Goal: Information Seeking & Learning: Learn about a topic

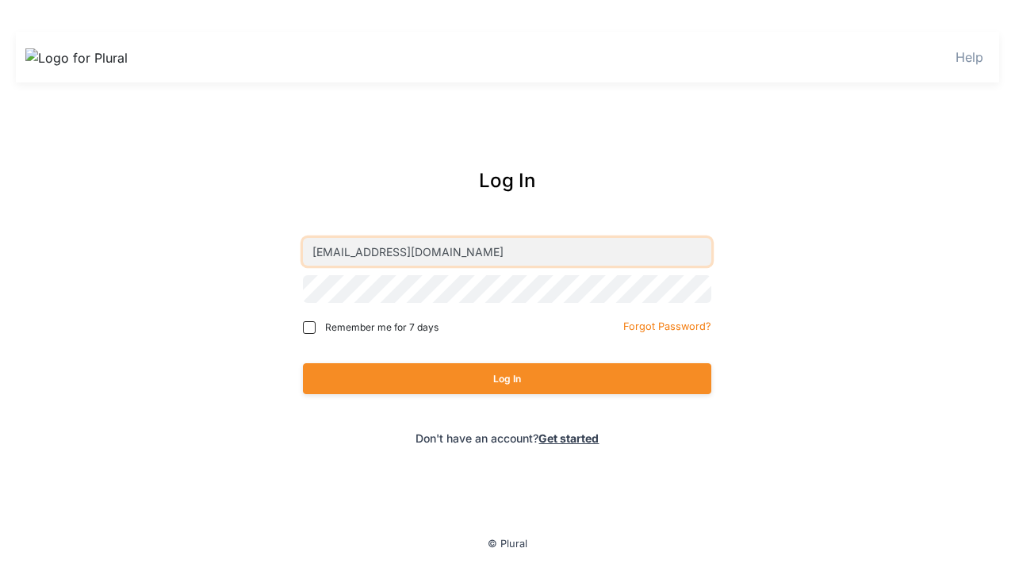
type input "[EMAIL_ADDRESS][DOMAIN_NAME]"
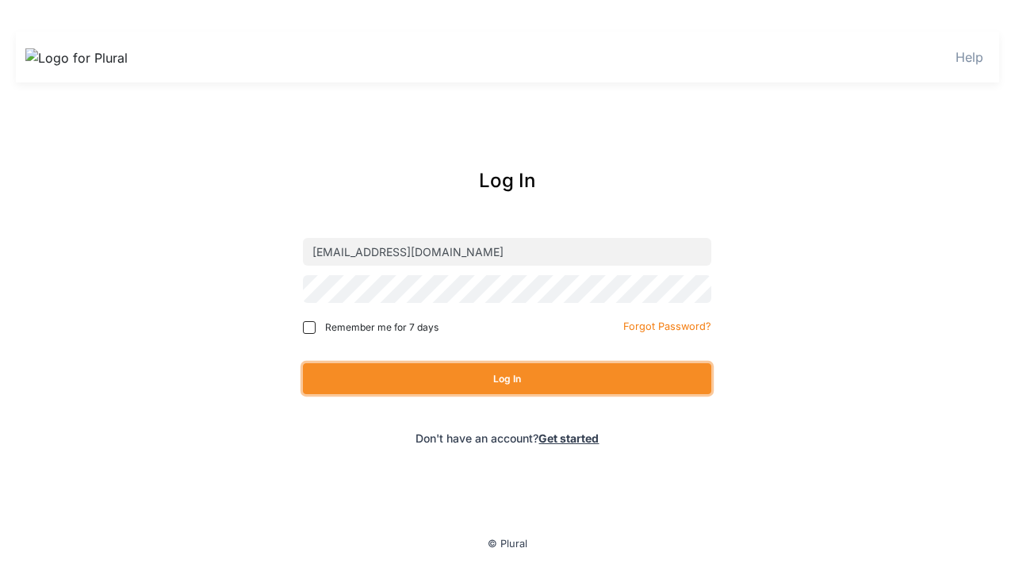
click at [507, 378] on button "Log In" at bounding box center [507, 378] width 408 height 31
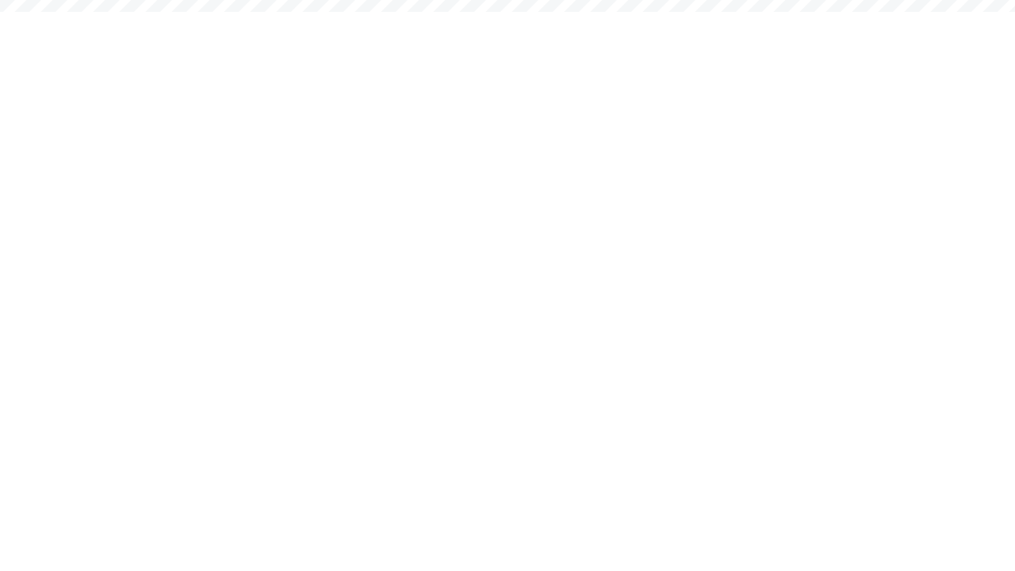
click at [0, 0] on div "EH" at bounding box center [0, 0] width 0 height 0
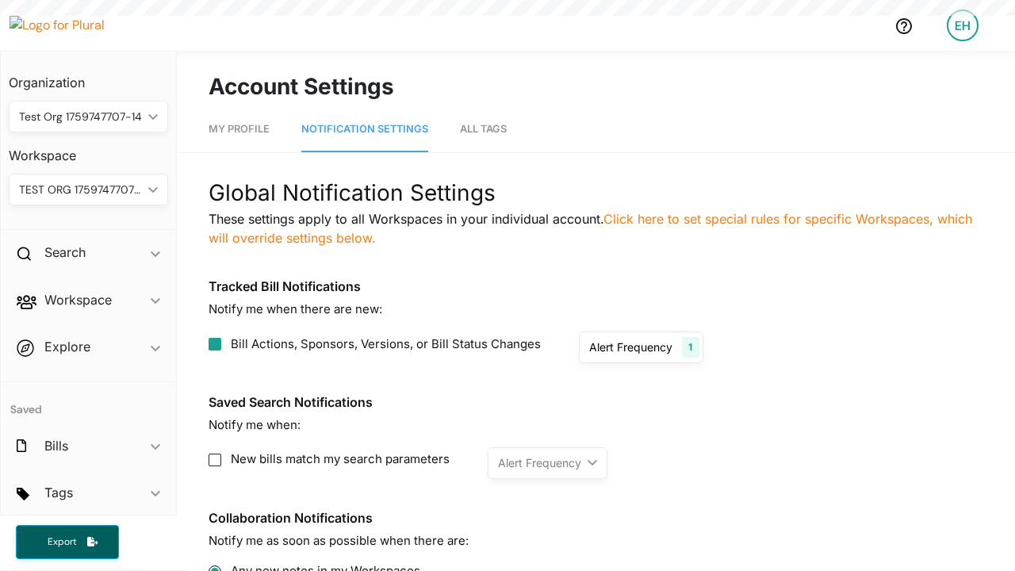
click at [963, 25] on div "EH" at bounding box center [963, 26] width 32 height 32
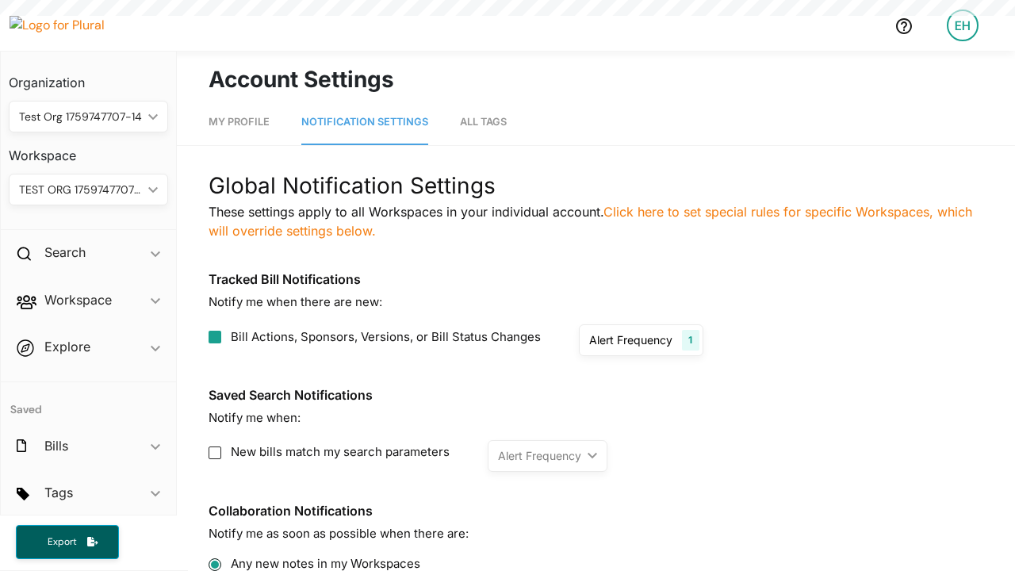
click at [0, 0] on link "Log Out" at bounding box center [0, 0] width 0 height 0
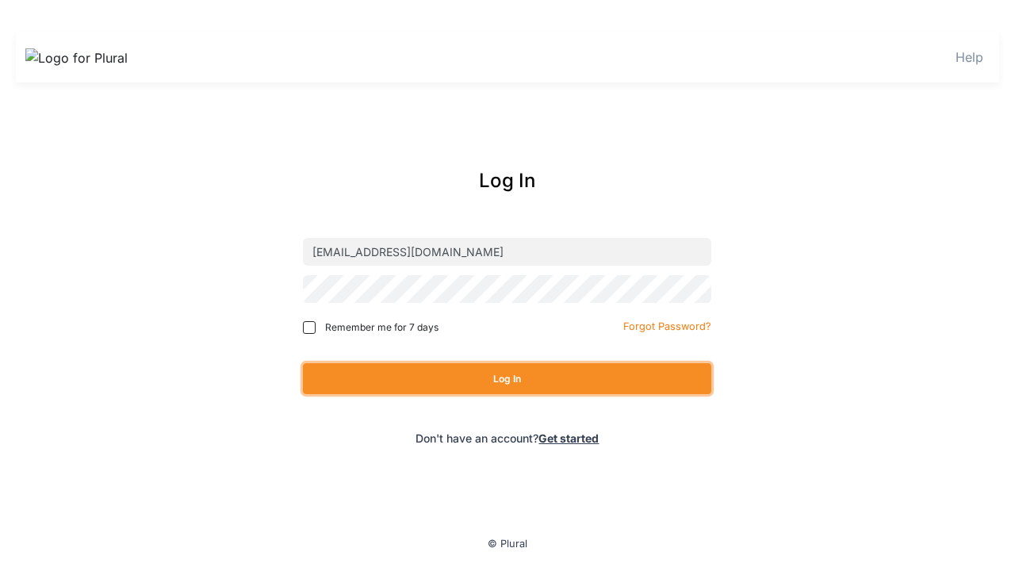
click at [507, 378] on button "Log In" at bounding box center [507, 378] width 408 height 31
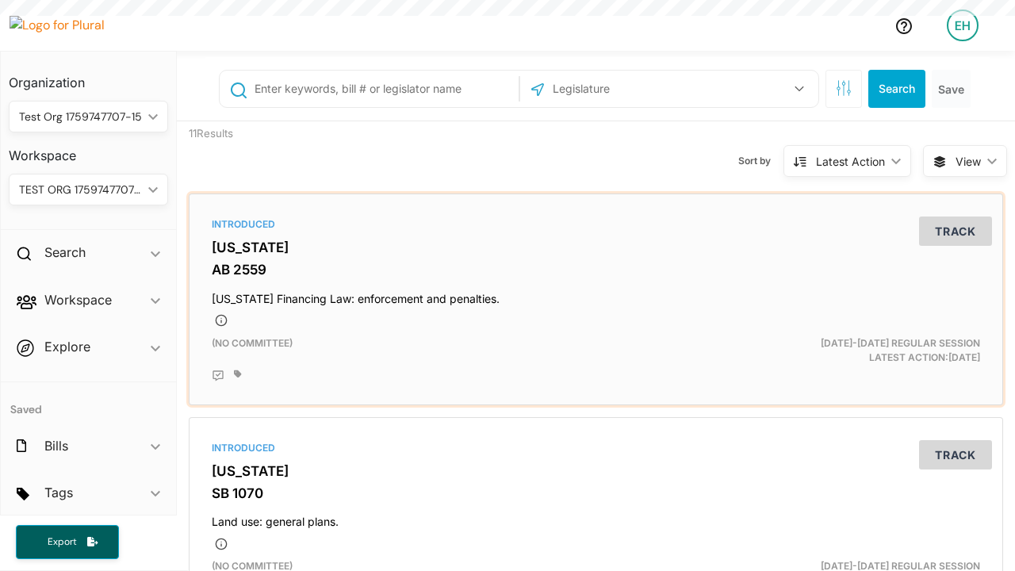
click at [596, 299] on h4 "[US_STATE] Financing Law: enforcement and penalties." at bounding box center [596, 295] width 769 height 21
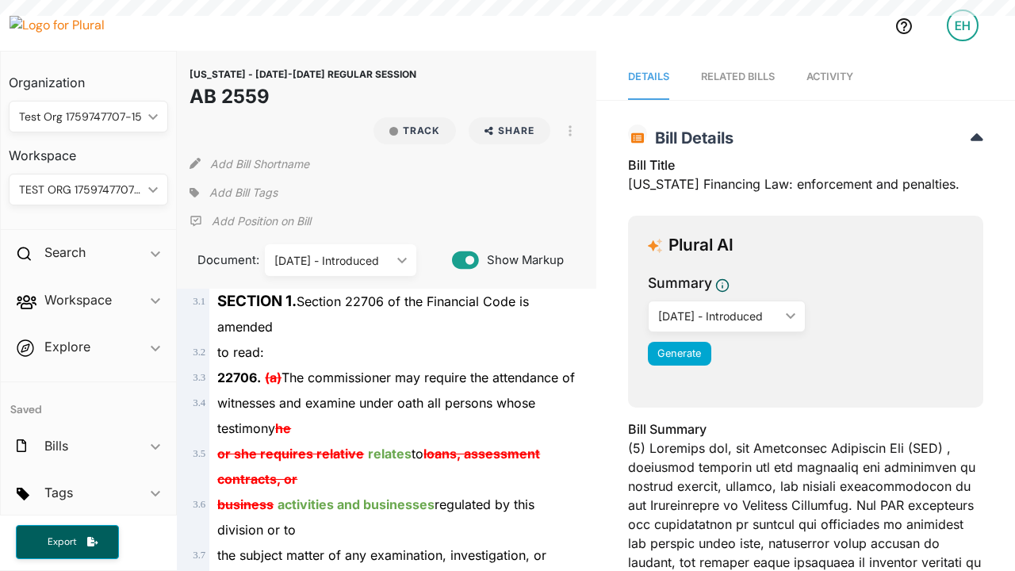
click at [832, 77] on span "Activity" at bounding box center [830, 77] width 47 height 12
